Goal: Task Accomplishment & Management: Complete application form

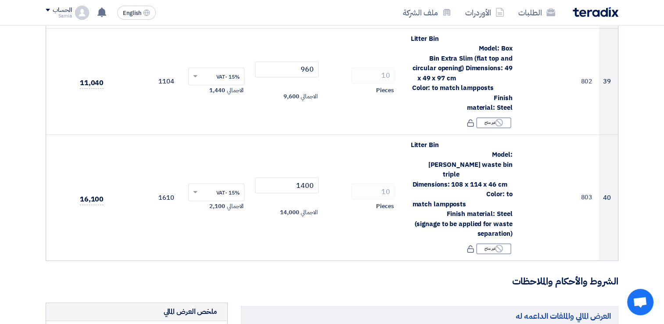
scroll to position [4229, 0]
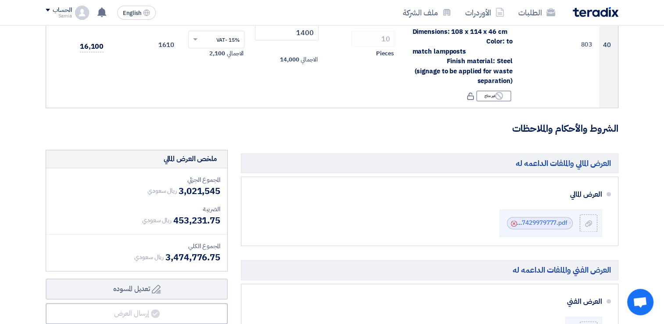
scroll to position [4361, 0]
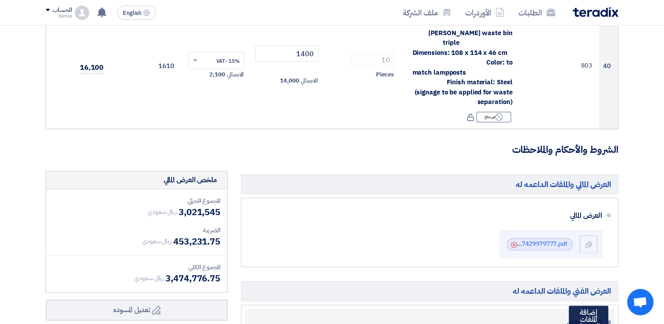
click at [0, 0] on input "file" at bounding box center [0, 0] width 0 height 0
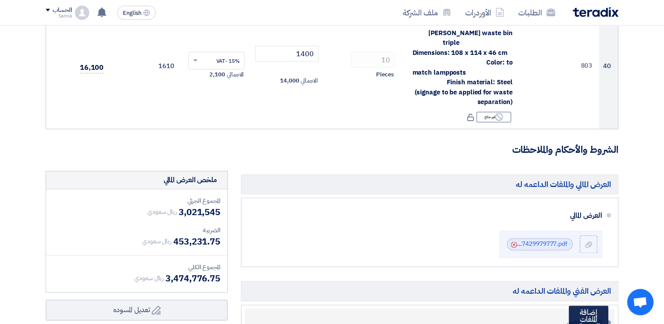
click at [0, 0] on input "file" at bounding box center [0, 0] width 0 height 0
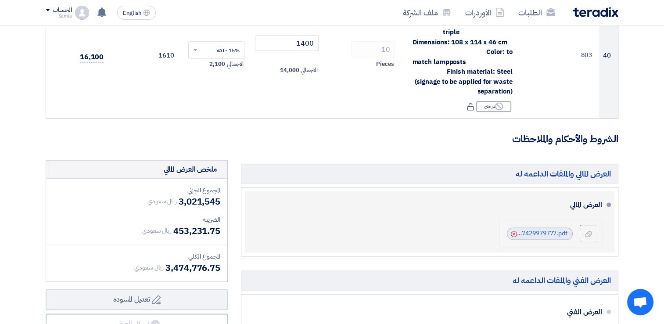
scroll to position [4405, 0]
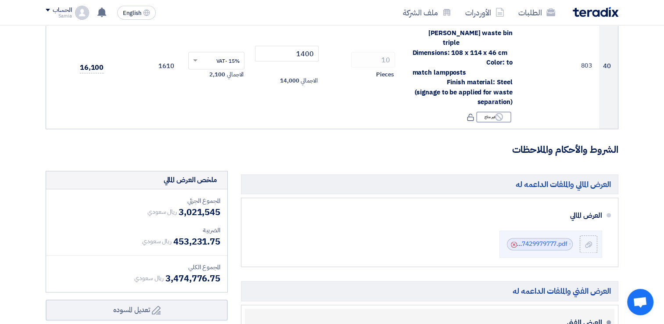
click at [591, 312] on div "العرض الفني" at bounding box center [430, 322] width 343 height 21
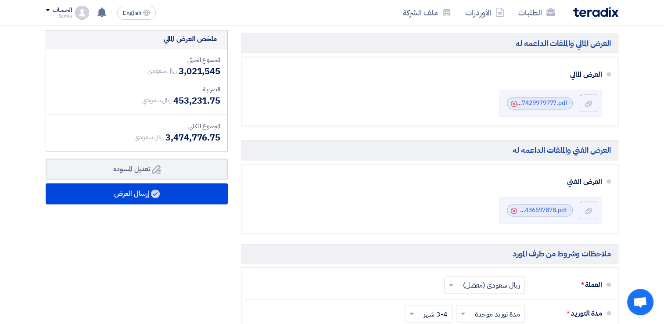
scroll to position [4405, 0]
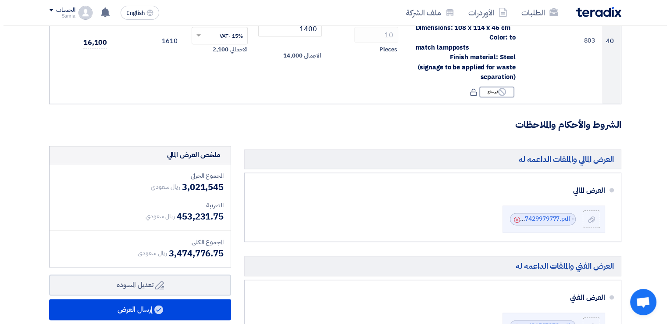
scroll to position [4409, 0]
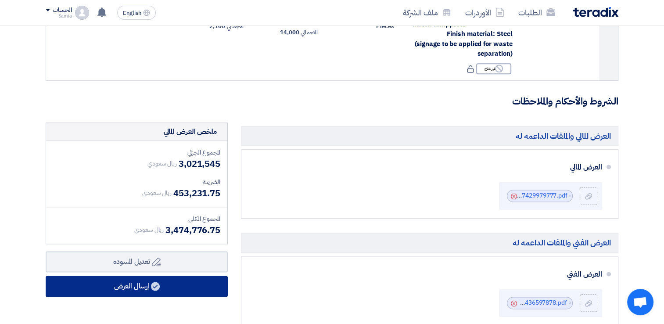
click at [125, 275] on button "إرسال العرض" at bounding box center [137, 285] width 182 height 21
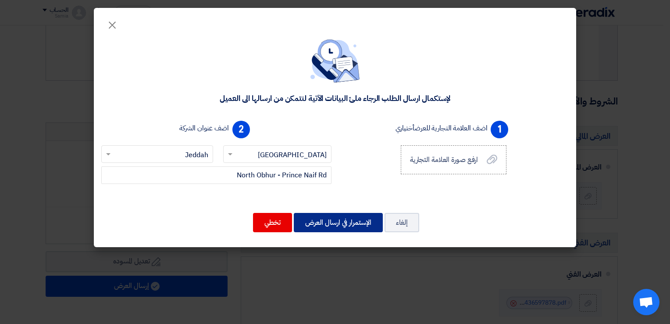
click at [335, 222] on button "الإستمرار في ارسال العرض" at bounding box center [338, 222] width 89 height 19
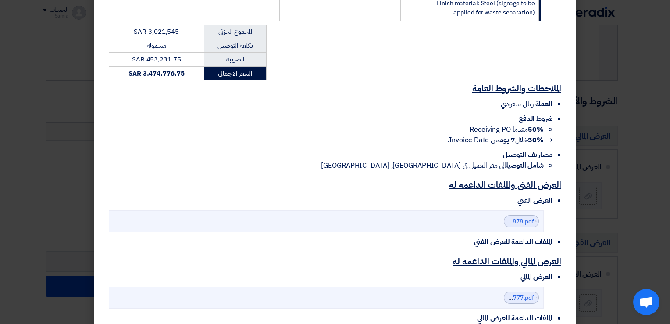
scroll to position [2465, 0]
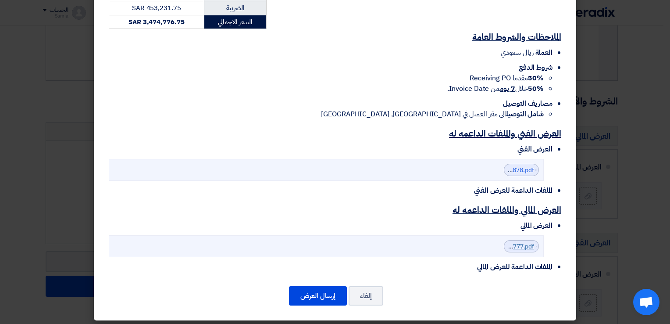
click at [528, 242] on link "Mall_furniture_J_J__Option___IN_after_the_edit___Sep__1757429979777.pdf" at bounding box center [426, 246] width 218 height 9
click at [326, 297] on button "إرسال العرض" at bounding box center [318, 295] width 58 height 19
